Goal: Find specific page/section: Find specific page/section

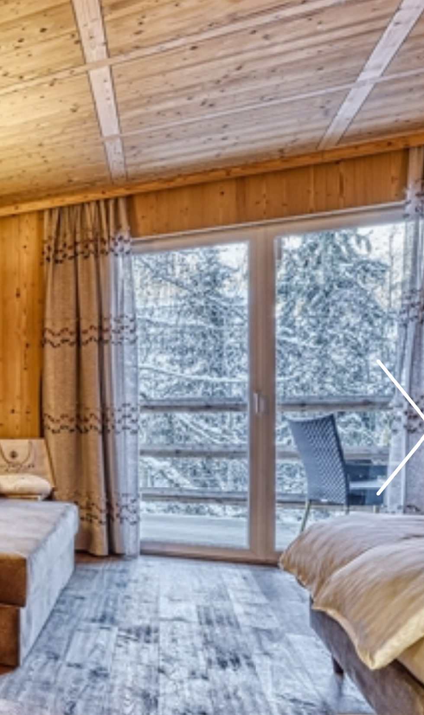
scroll to position [2193, 0]
